Goal: Transaction & Acquisition: Purchase product/service

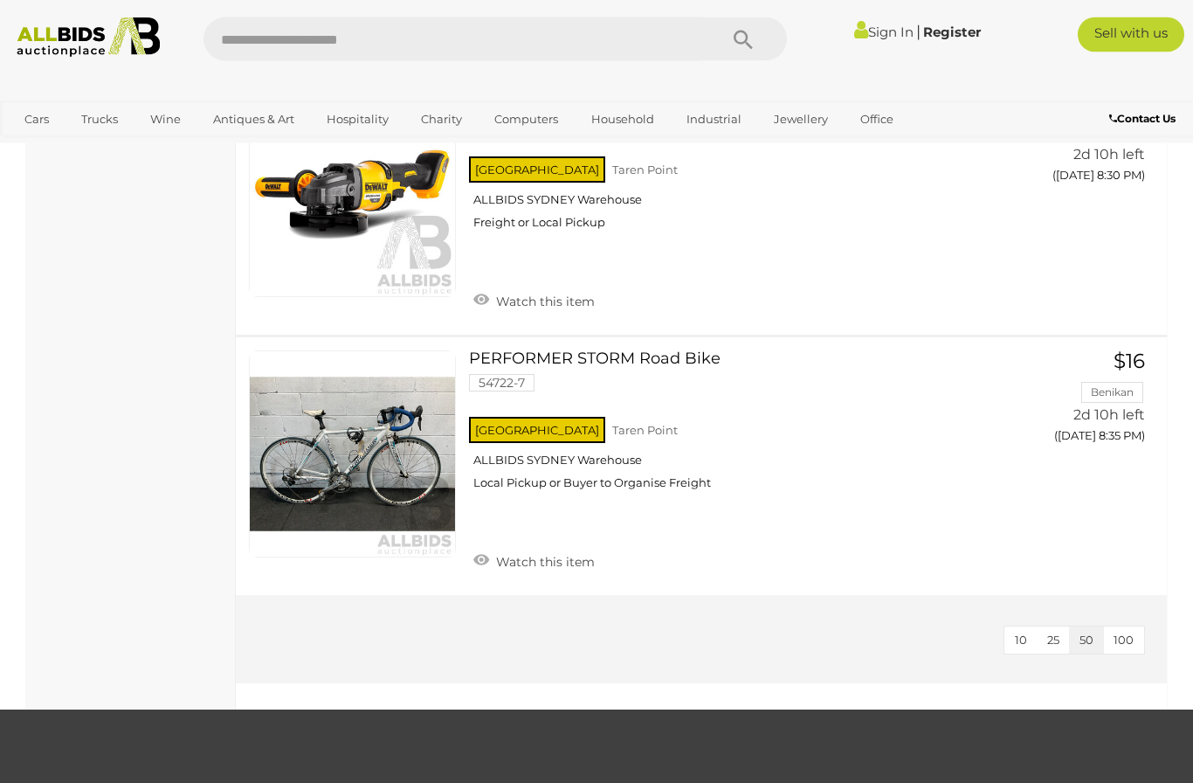
scroll to position [5642, 0]
click at [1085, 632] on span "50" at bounding box center [1087, 639] width 14 height 14
click at [1030, 626] on button "10" at bounding box center [1020, 639] width 33 height 27
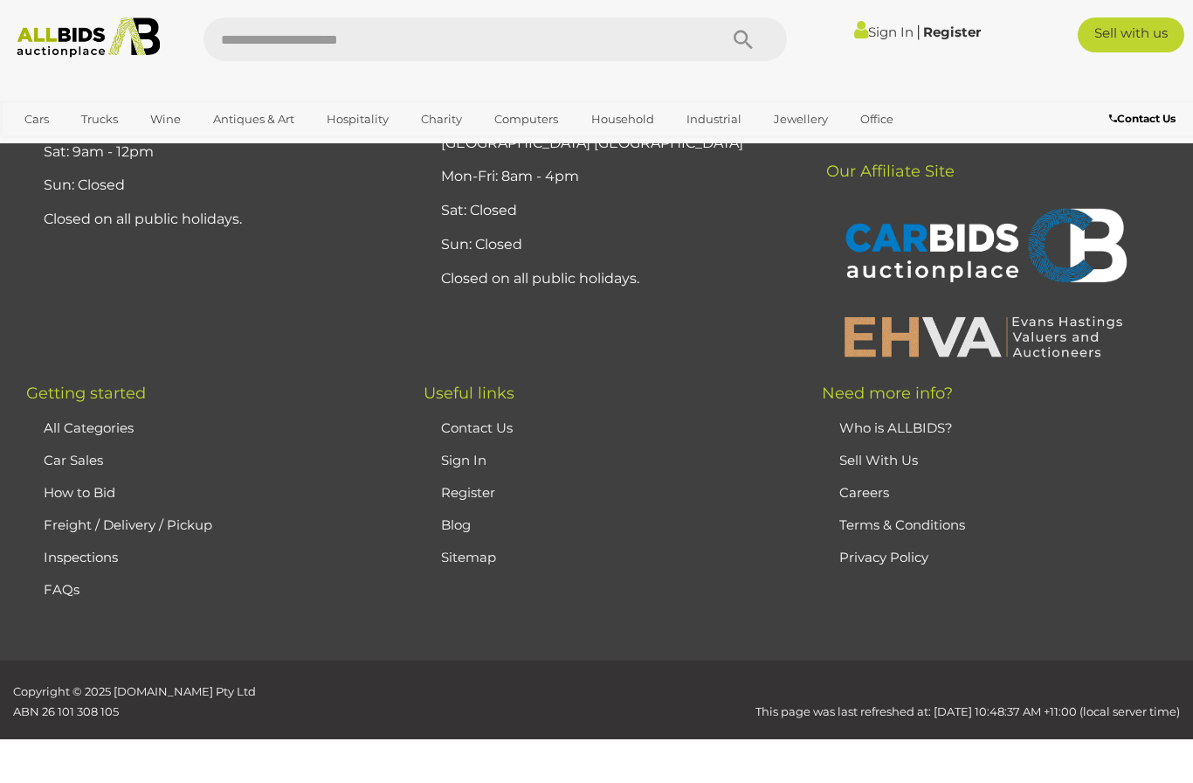
scroll to position [267, 0]
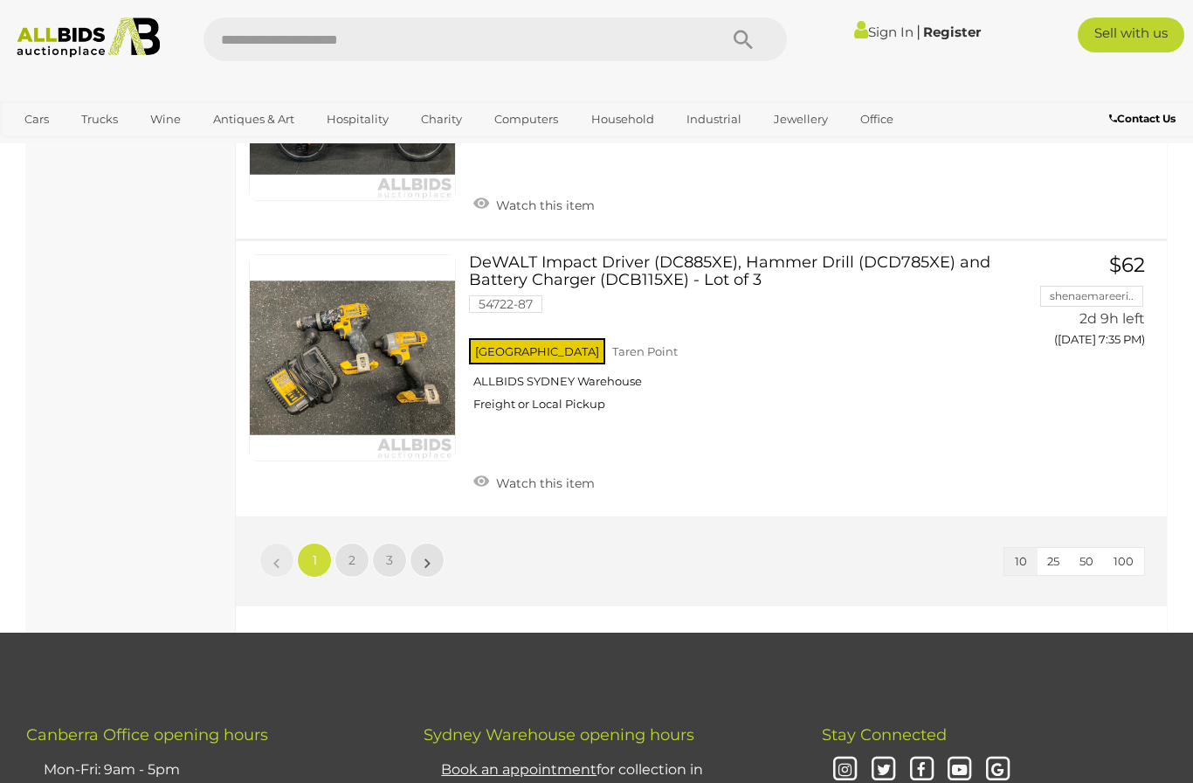
click at [1131, 554] on span "100" at bounding box center [1124, 561] width 20 height 14
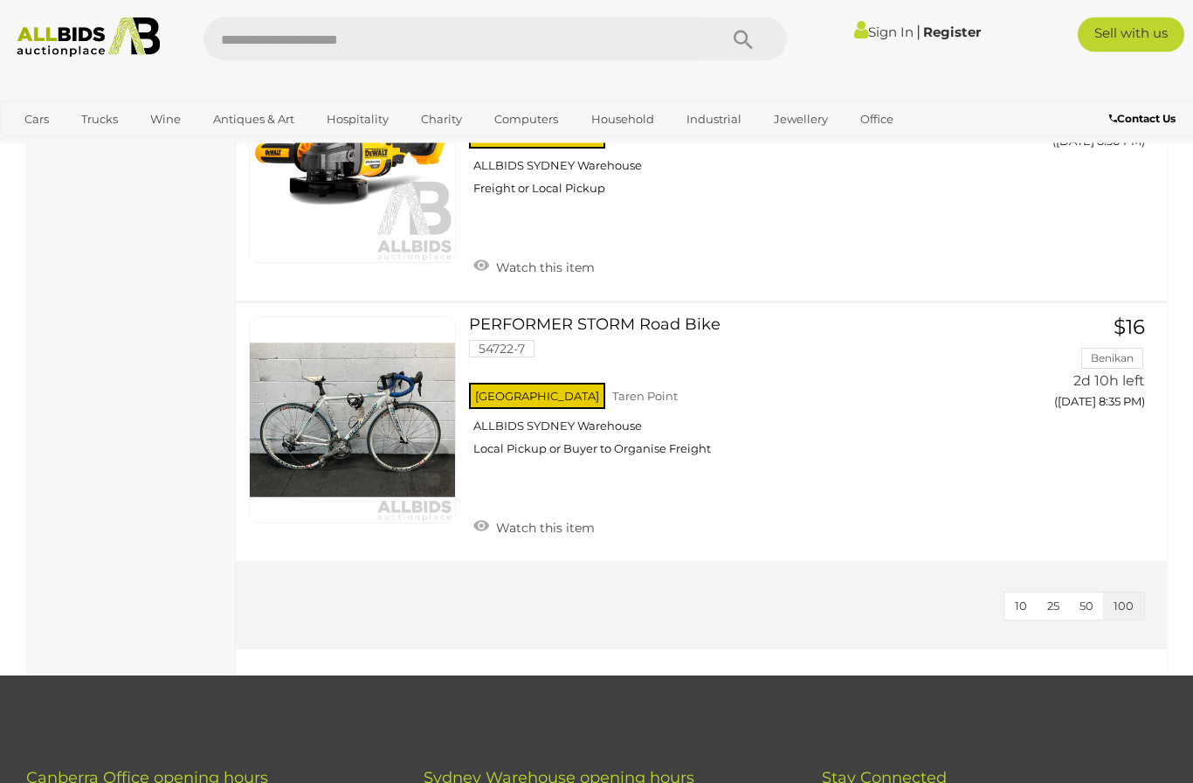
scroll to position [5676, 0]
click at [1129, 598] on span "100" at bounding box center [1124, 605] width 20 height 14
click at [0, 0] on span "Auctions" at bounding box center [0, 0] width 0 height 0
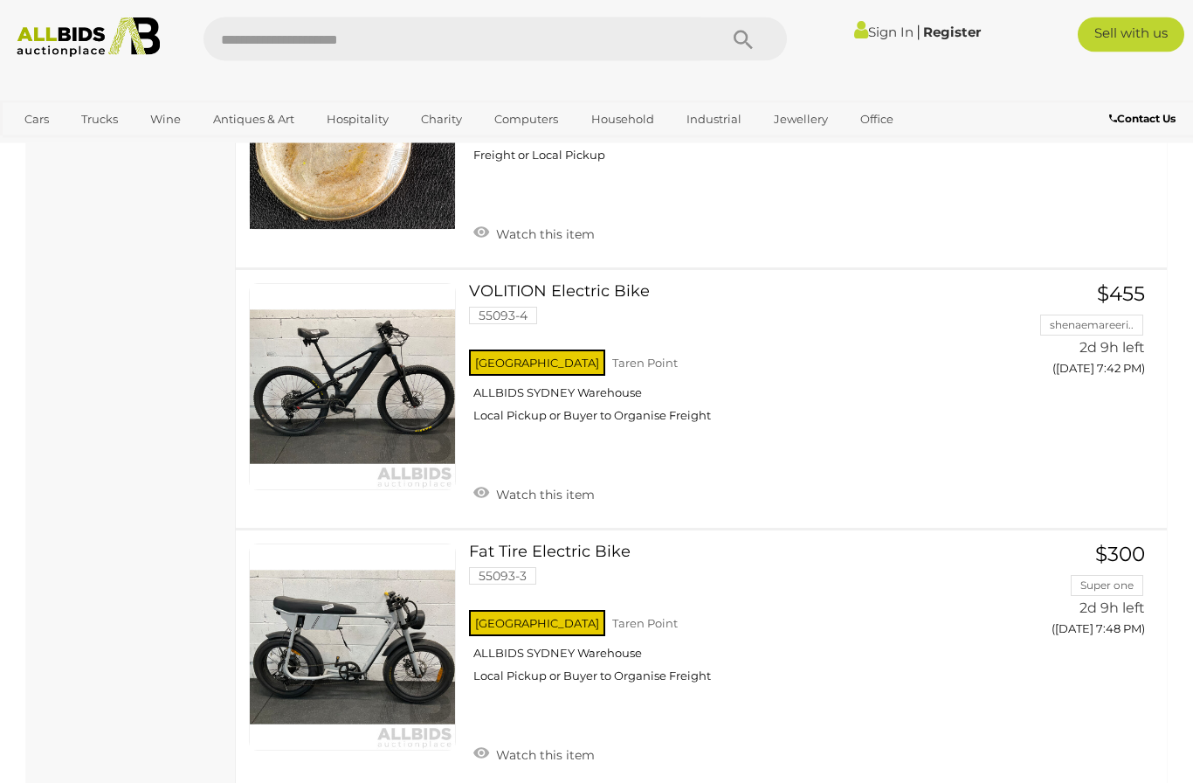
scroll to position [4159, 0]
click at [1115, 396] on span "BID PAGE" at bounding box center [1105, 405] width 68 height 18
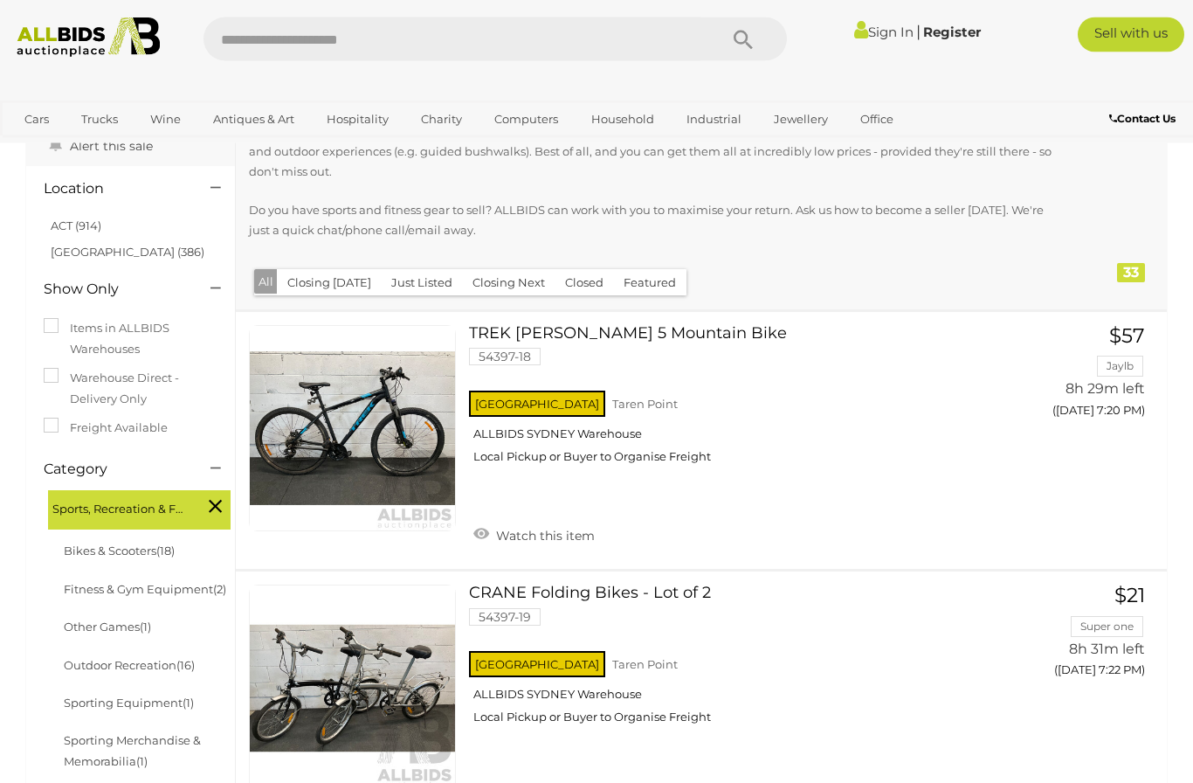
scroll to position [0, 0]
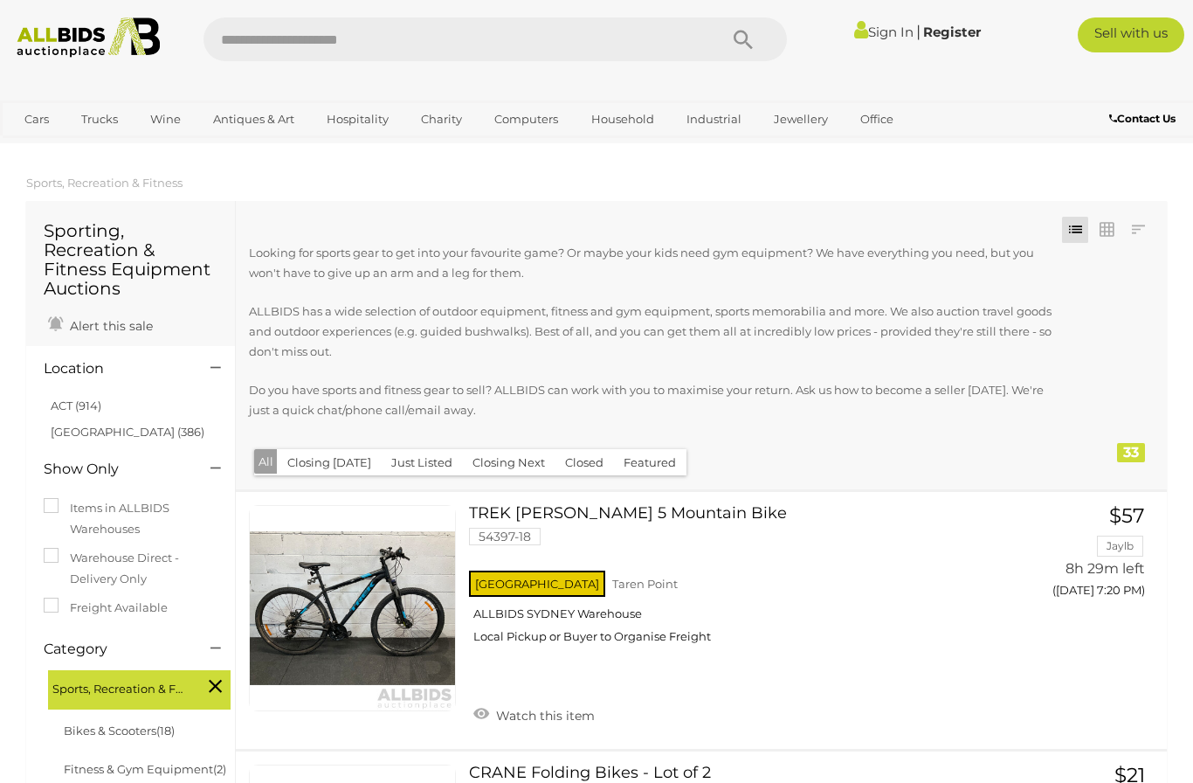
click at [59, 128] on link "Cars" at bounding box center [36, 119] width 47 height 29
click at [0, 0] on span "Auctions" at bounding box center [0, 0] width 0 height 0
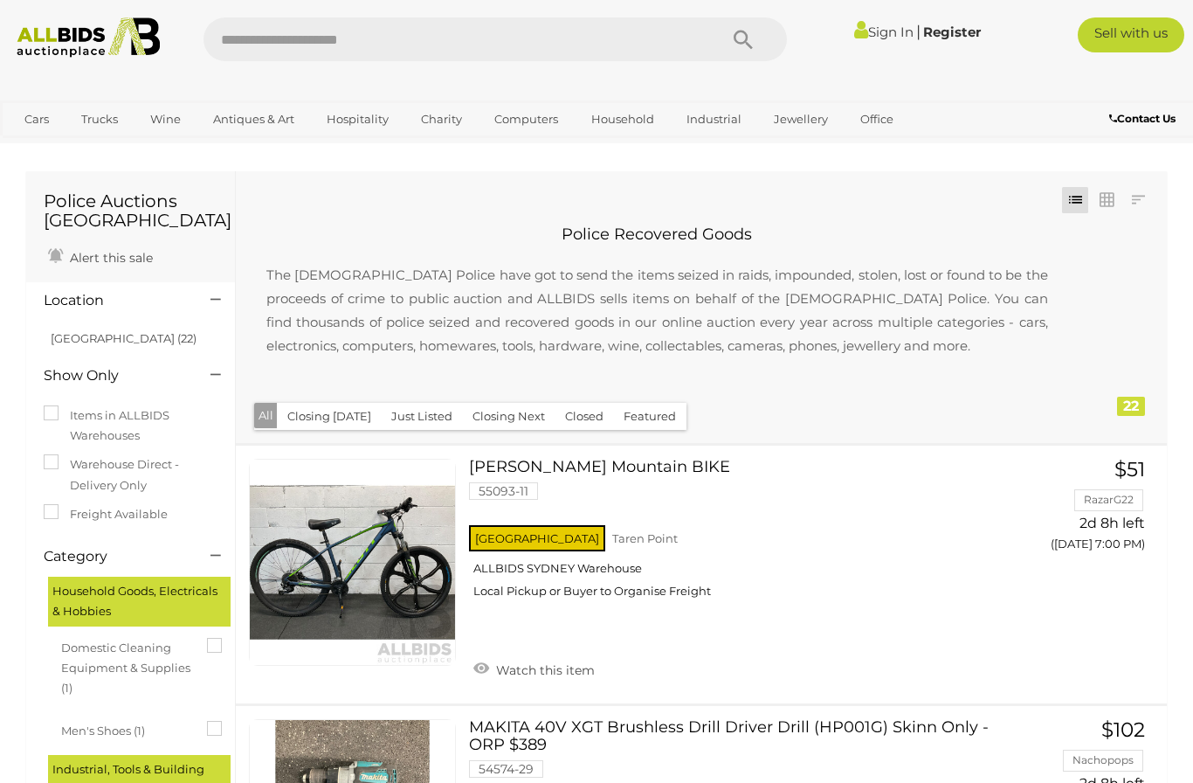
scroll to position [3229, 0]
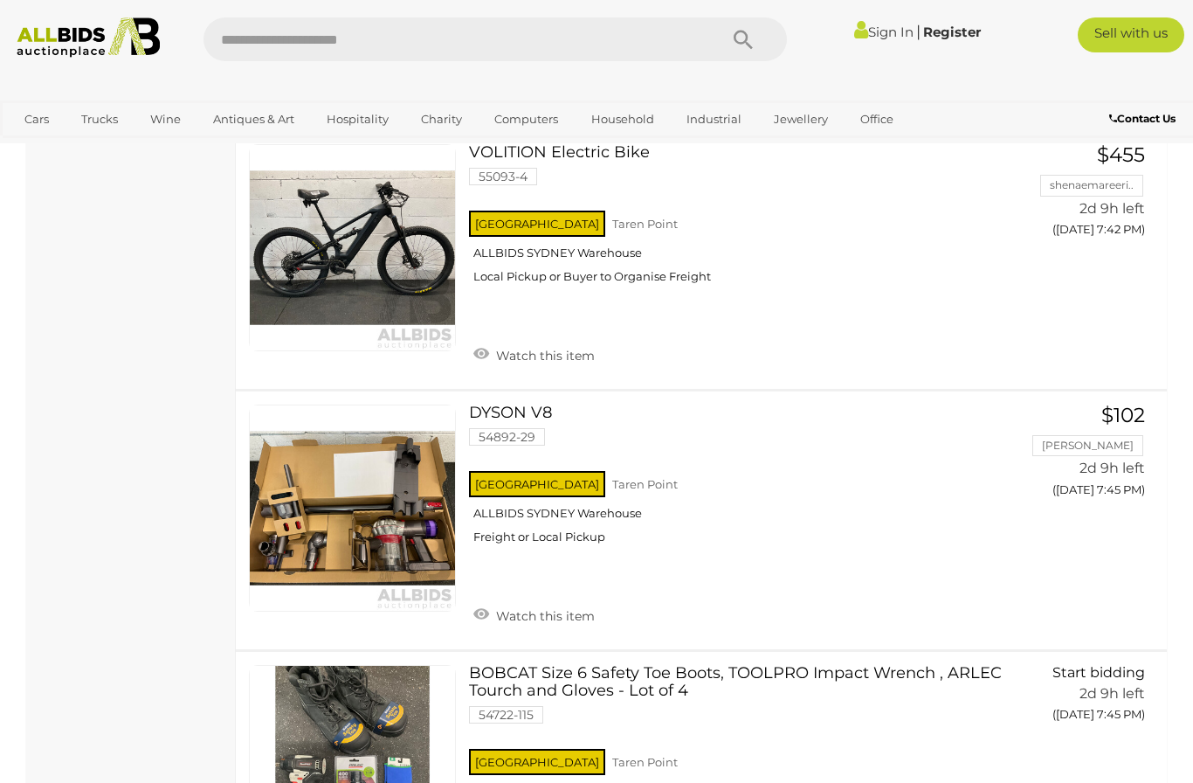
click at [0, 0] on span "Auctions" at bounding box center [0, 0] width 0 height 0
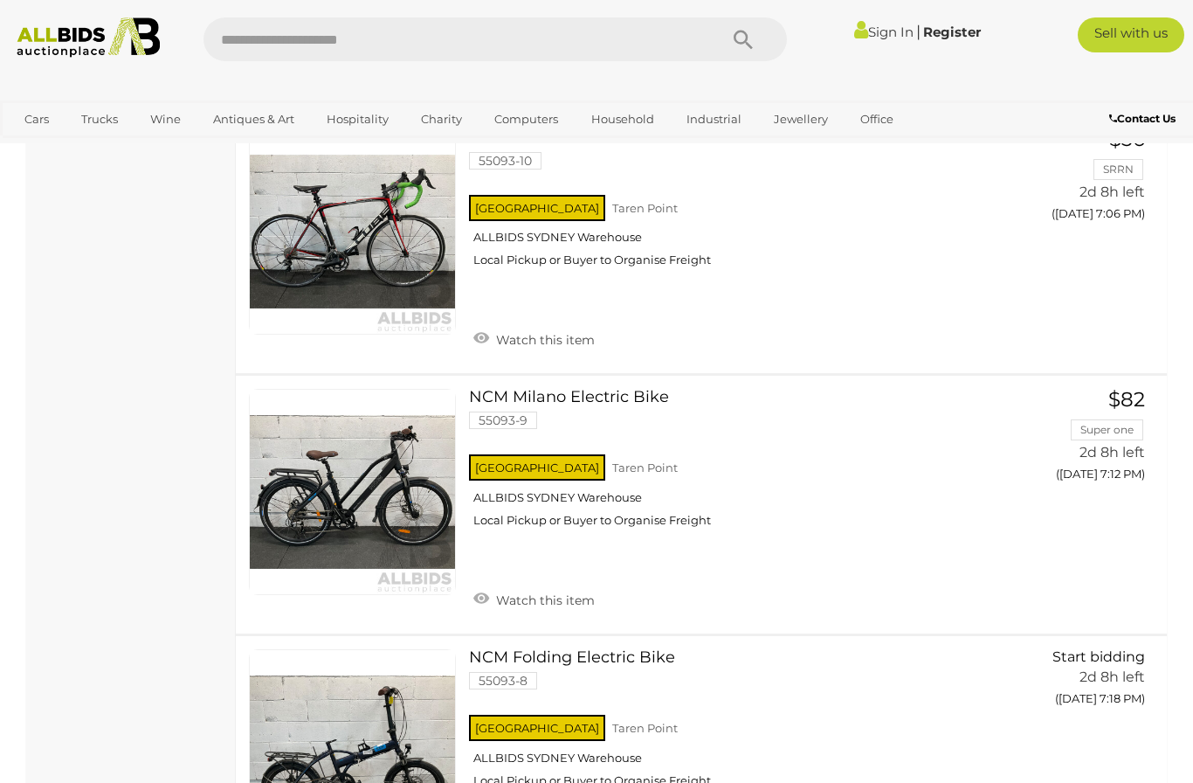
scroll to position [2487, 0]
